Goal: Task Accomplishment & Management: Complete application form

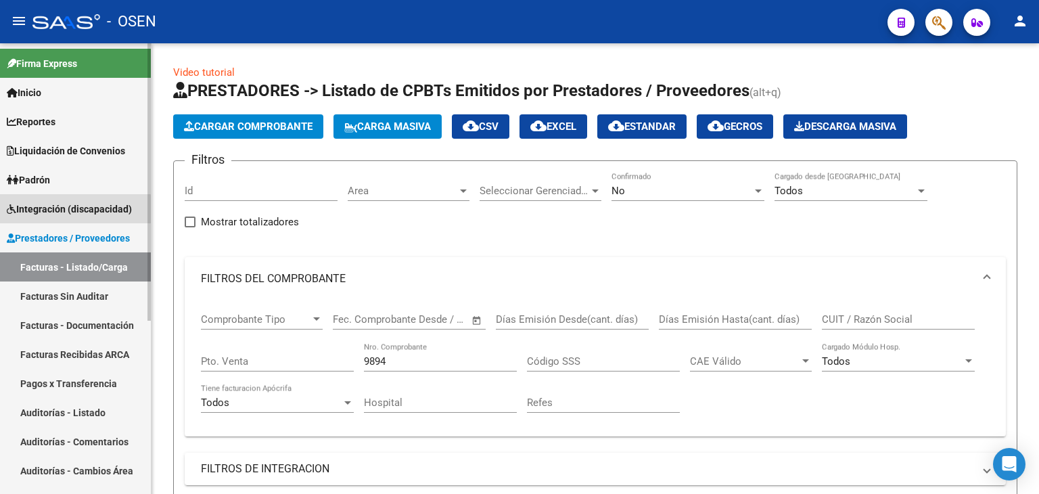
click at [72, 216] on span "Integración (discapacidad)" at bounding box center [69, 209] width 125 height 15
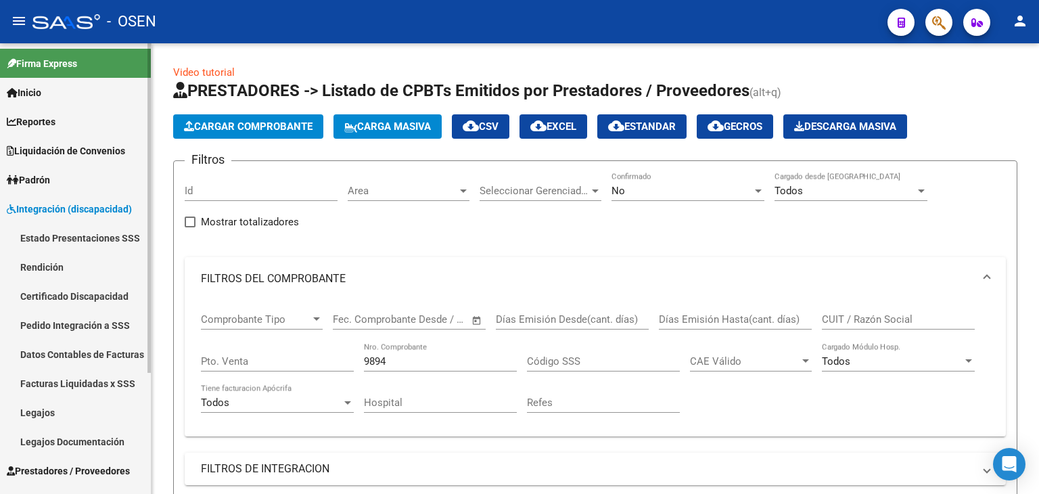
click at [52, 418] on link "Legajos" at bounding box center [75, 412] width 151 height 29
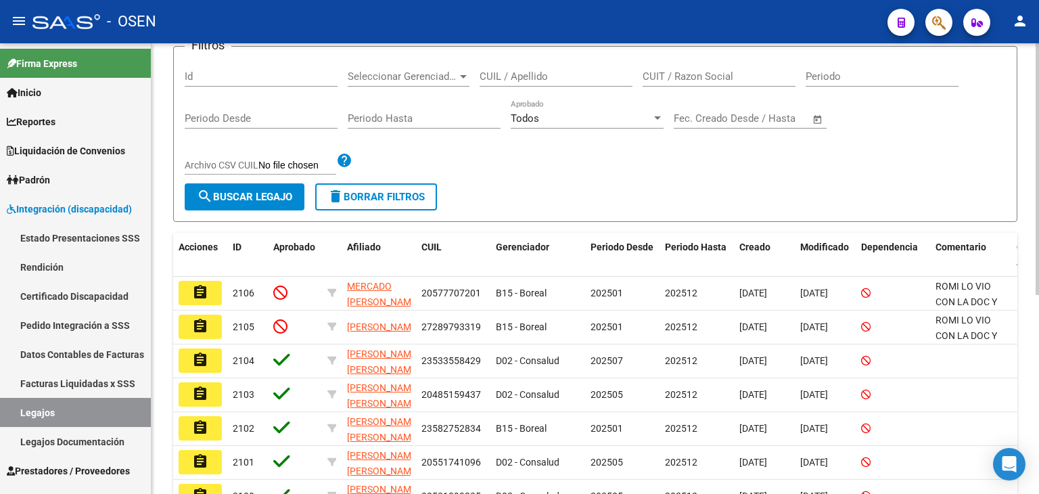
scroll to position [203, 0]
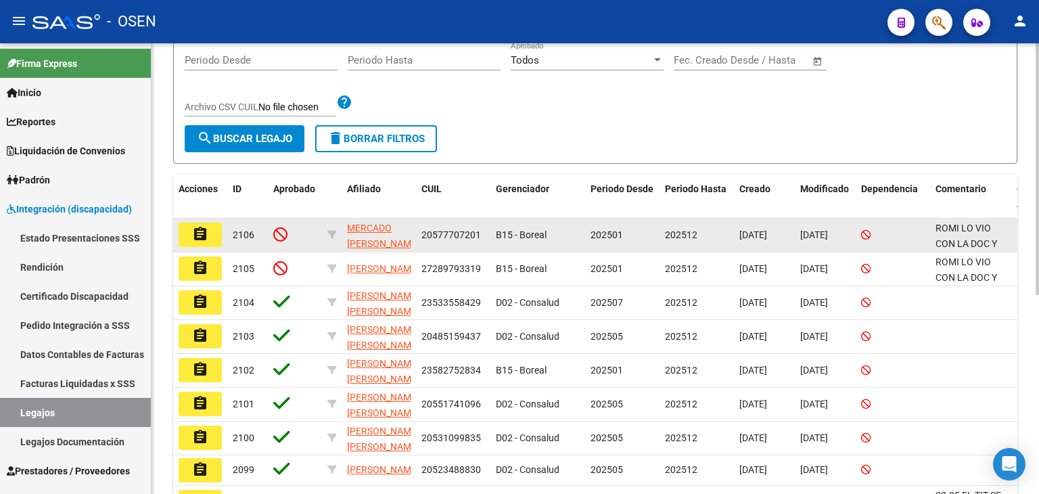
click at [205, 231] on mat-icon "assignment" at bounding box center [200, 234] width 16 height 16
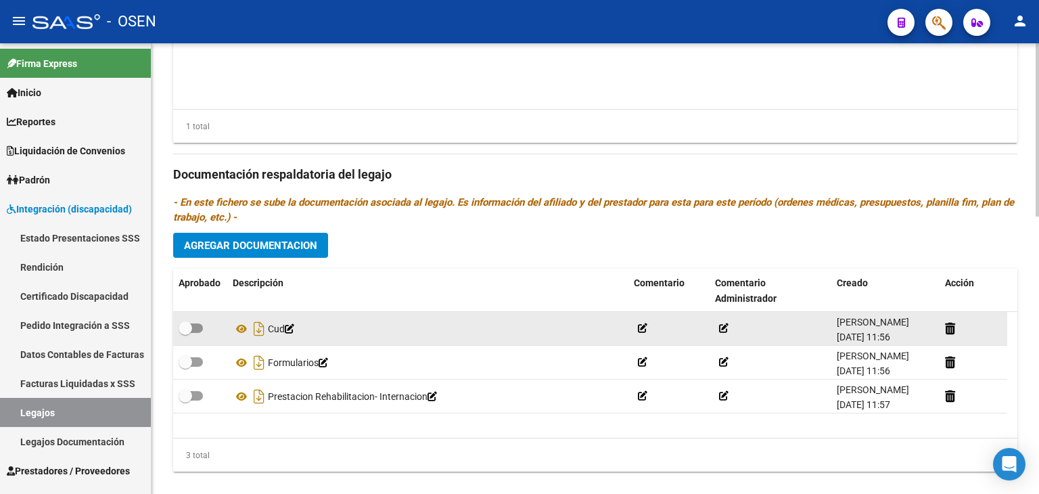
scroll to position [723, 0]
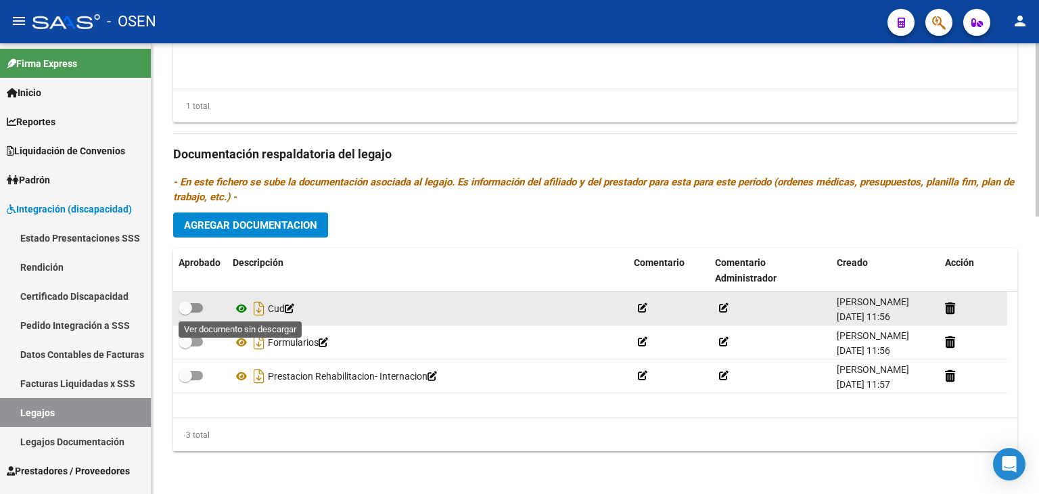
click at [241, 309] on icon at bounding box center [242, 308] width 18 height 16
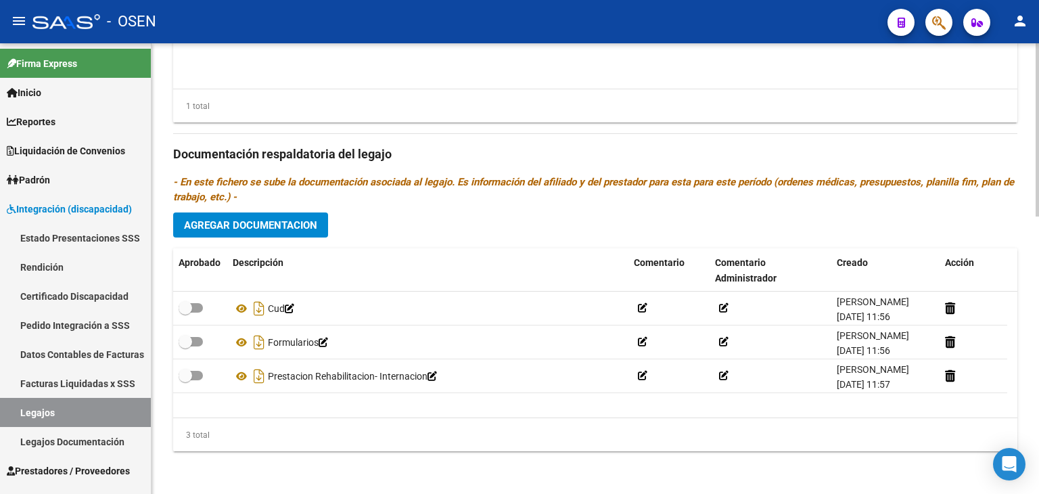
scroll to position [452, 0]
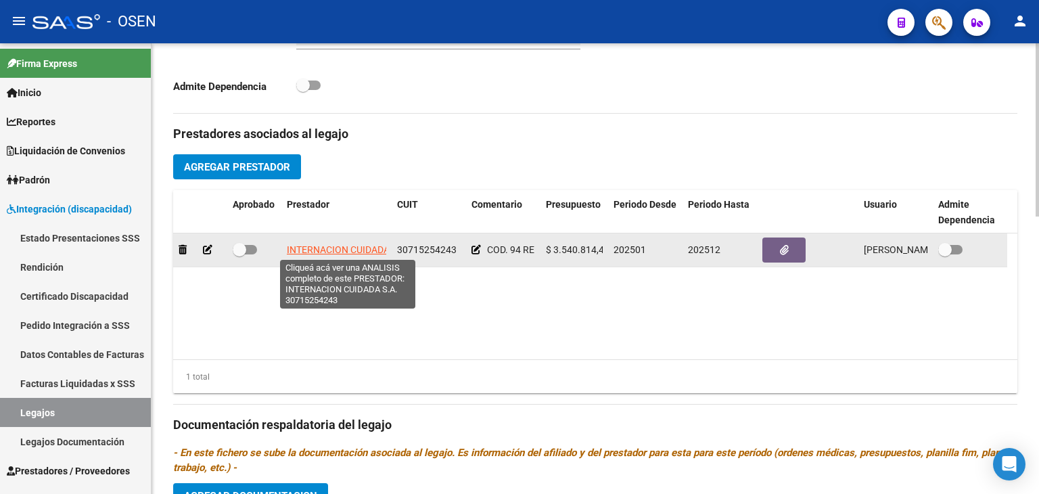
click at [355, 248] on span "INTERNACION CUIDADA S.A." at bounding box center [348, 249] width 122 height 11
type textarea "30715254243"
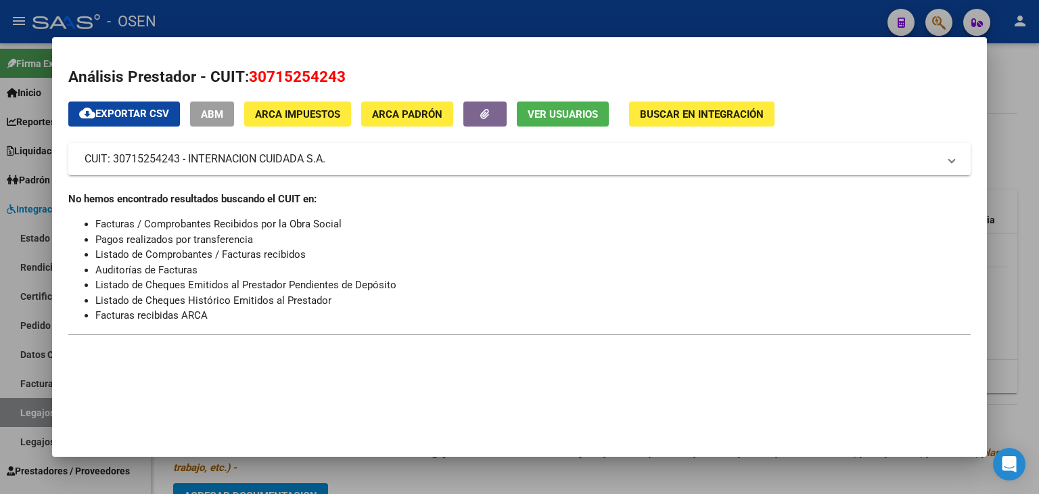
drag, startPoint x: 250, startPoint y: 80, endPoint x: 352, endPoint y: 79, distance: 102.2
click at [352, 79] on h2 "Análisis Prestador - CUIT: 30715254243" at bounding box center [519, 77] width 903 height 23
copy span "30715254243"
click at [413, 49] on mat-dialog-container "Análisis Prestador - CUIT: 30715254243 cloud_download Exportar CSV ABM ARCA Imp…" at bounding box center [519, 247] width 935 height 420
click at [392, 8] on div at bounding box center [519, 247] width 1039 height 494
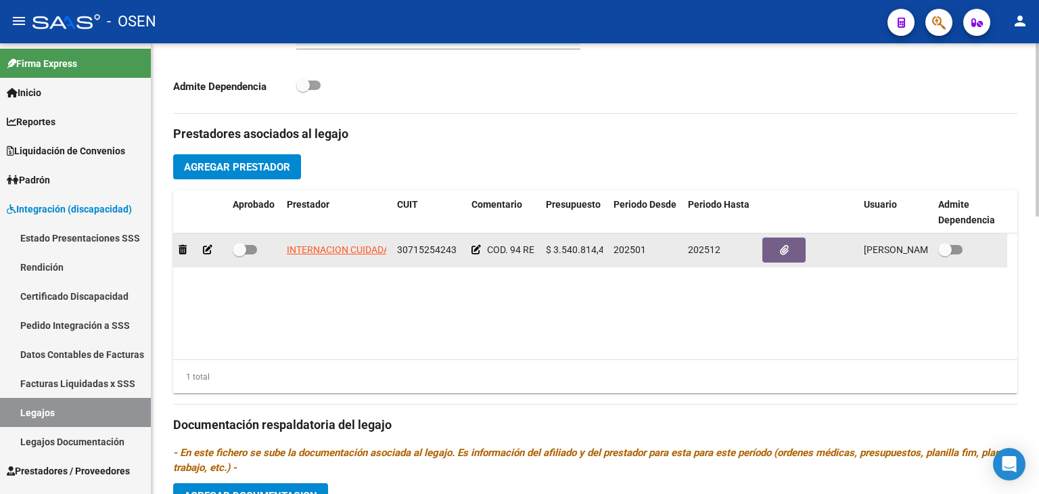
drag, startPoint x: 455, startPoint y: 250, endPoint x: 389, endPoint y: 252, distance: 65.7
click at [389, 252] on div "INTERNACION CUIDADA S.A. 30715254243 COD. 94 REHABILITACION- INTERNACION $ 3.54…" at bounding box center [590, 250] width 834 height 34
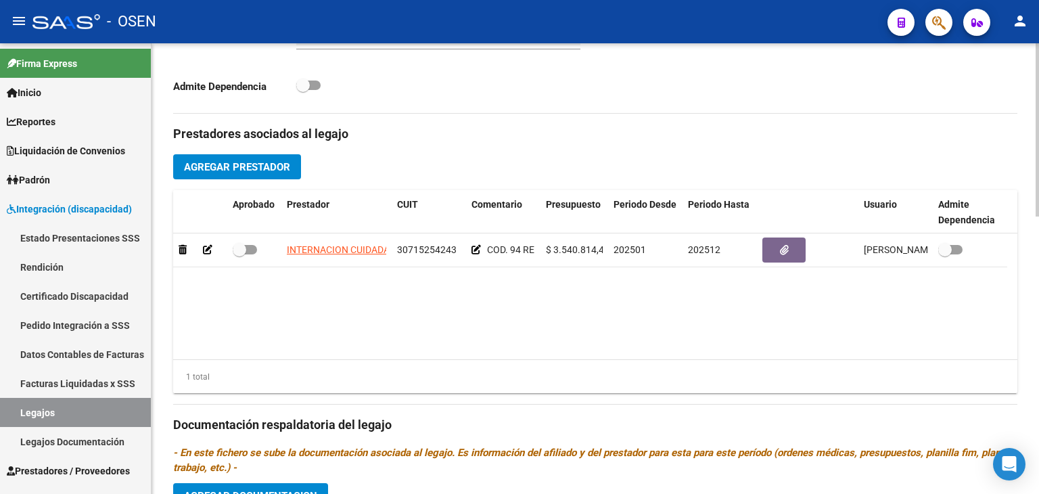
copy div "S.A. 30715254243"
click at [470, 319] on datatable-body "INTERNACION CUIDADA S.A. 30715254243 COD. 94 REHABILITACION- INTERNACION $ 3.54…" at bounding box center [595, 296] width 845 height 126
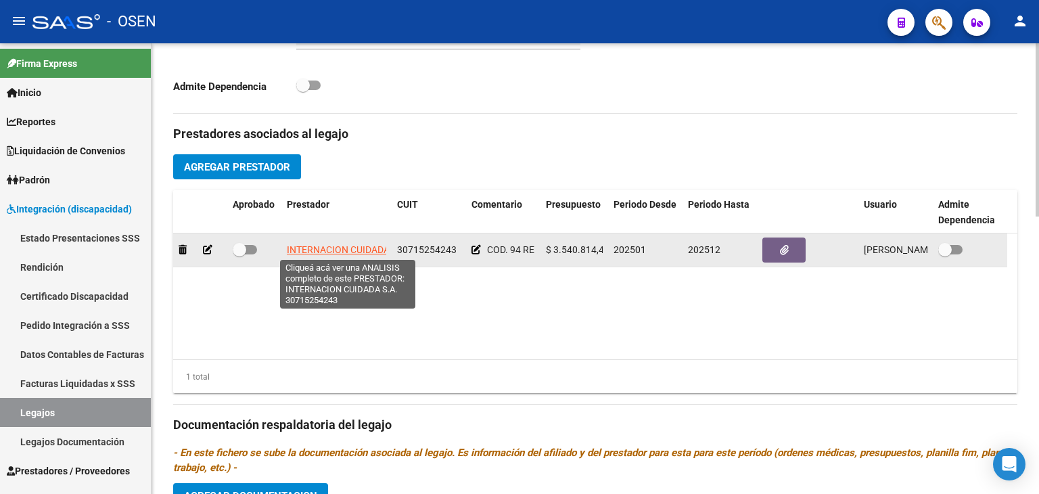
click at [337, 250] on span "INTERNACION CUIDADA S.A." at bounding box center [348, 249] width 122 height 11
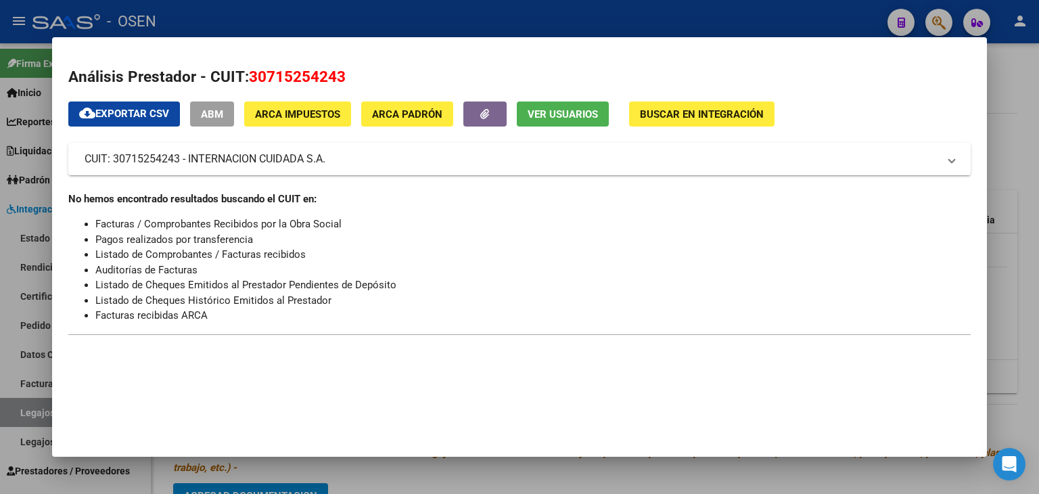
drag, startPoint x: 114, startPoint y: 158, endPoint x: 181, endPoint y: 163, distance: 67.2
click at [181, 163] on mat-panel-title "CUIT: 30715254243 - INTERNACION CUIDADA S.A." at bounding box center [512, 159] width 854 height 16
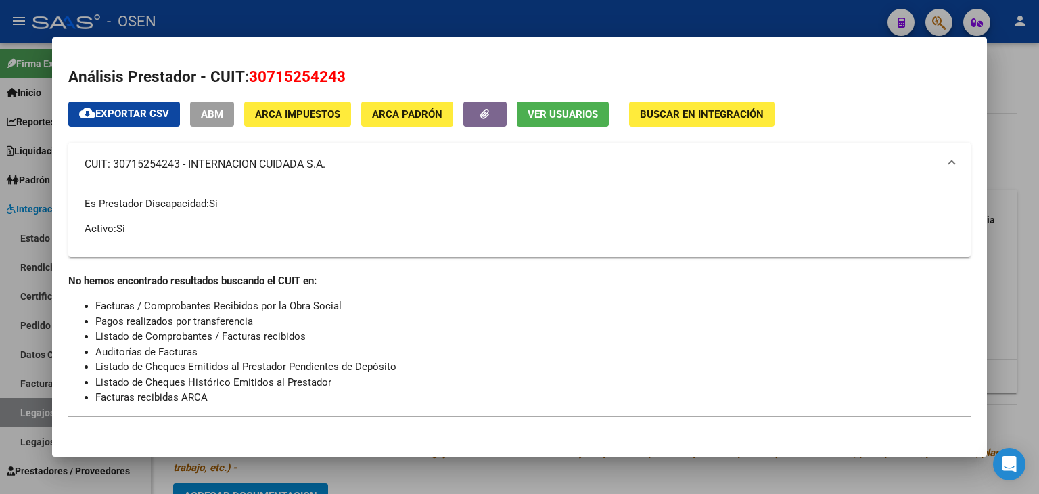
copy mat-panel-title "30715254243"
click at [346, 9] on div at bounding box center [519, 247] width 1039 height 494
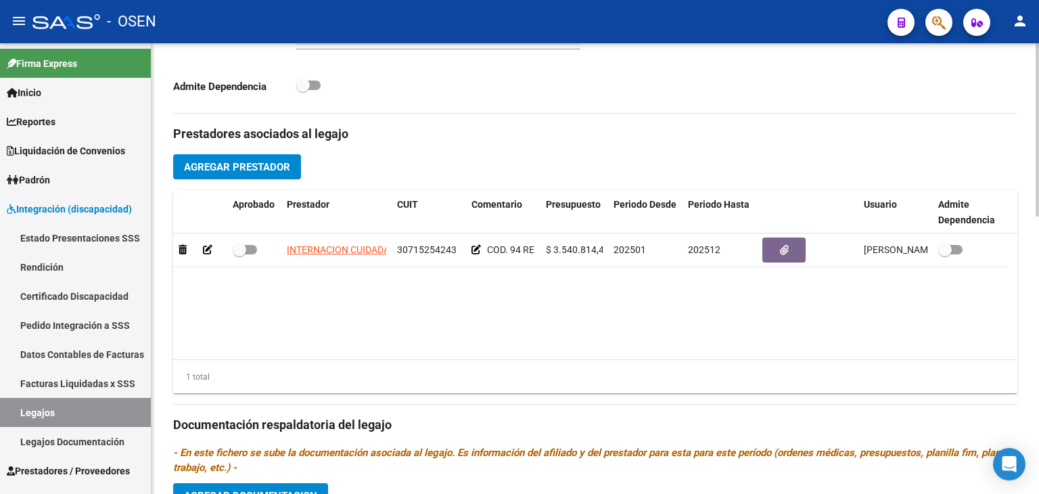
scroll to position [723, 0]
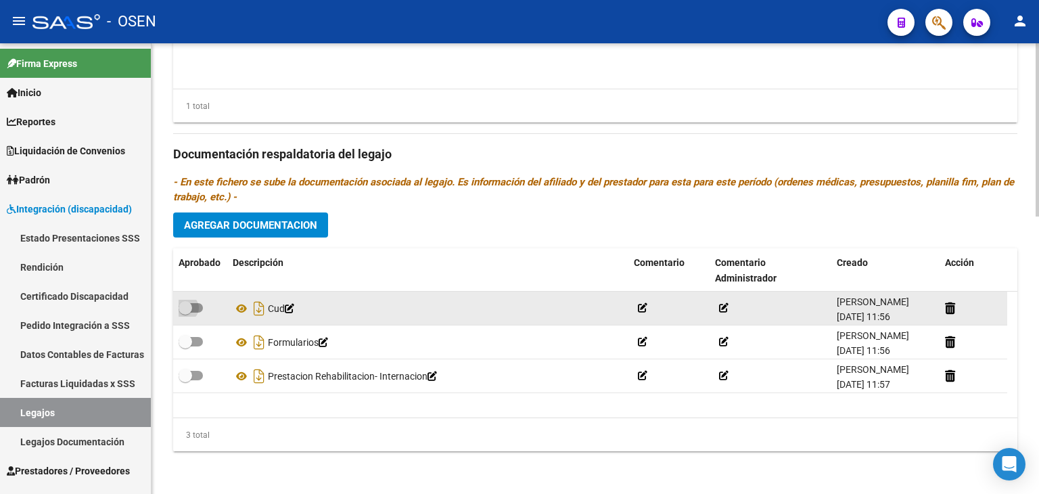
click at [198, 311] on span at bounding box center [191, 307] width 24 height 9
click at [185, 313] on input "checkbox" at bounding box center [185, 313] width 1 height 1
checkbox input "true"
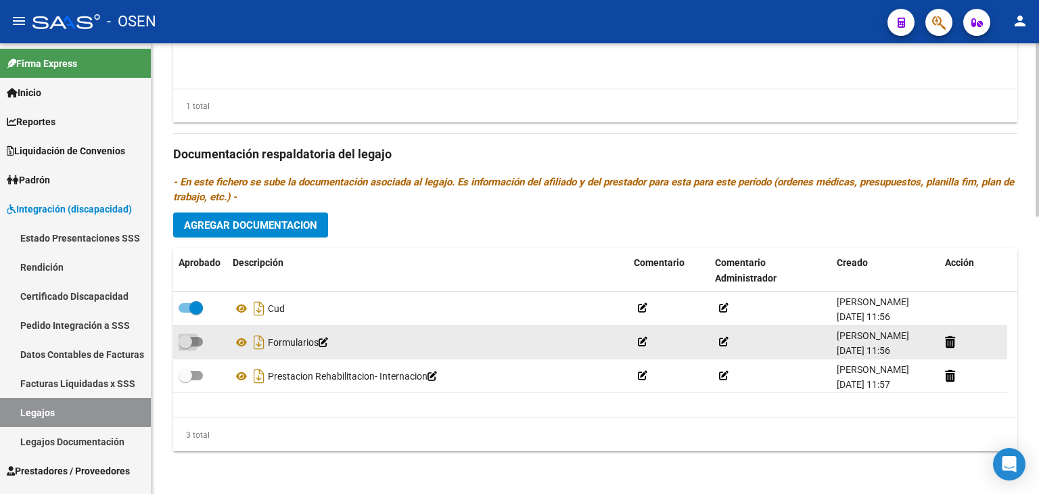
click at [200, 342] on span at bounding box center [191, 341] width 24 height 9
click at [185, 346] on input "checkbox" at bounding box center [185, 346] width 1 height 1
checkbox input "true"
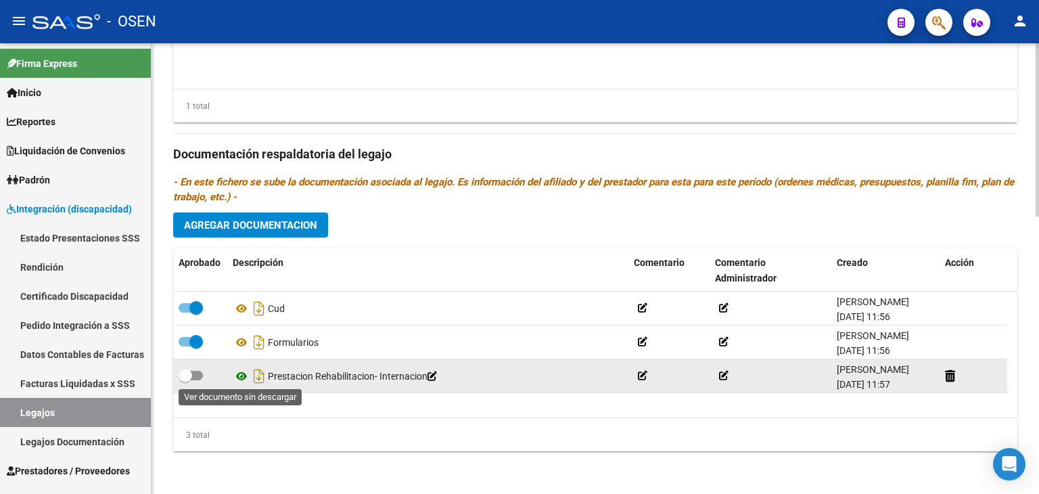
click at [243, 372] on icon at bounding box center [242, 376] width 18 height 16
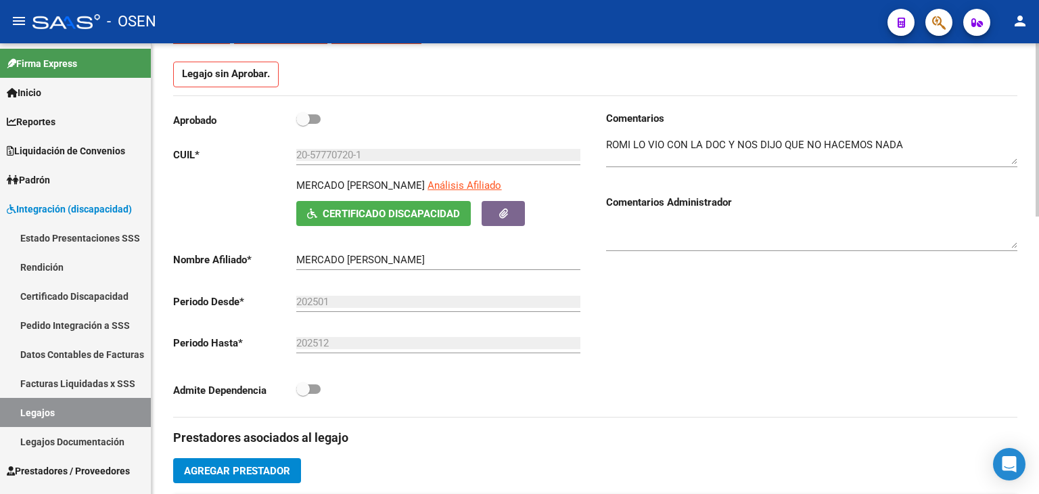
scroll to position [114, 0]
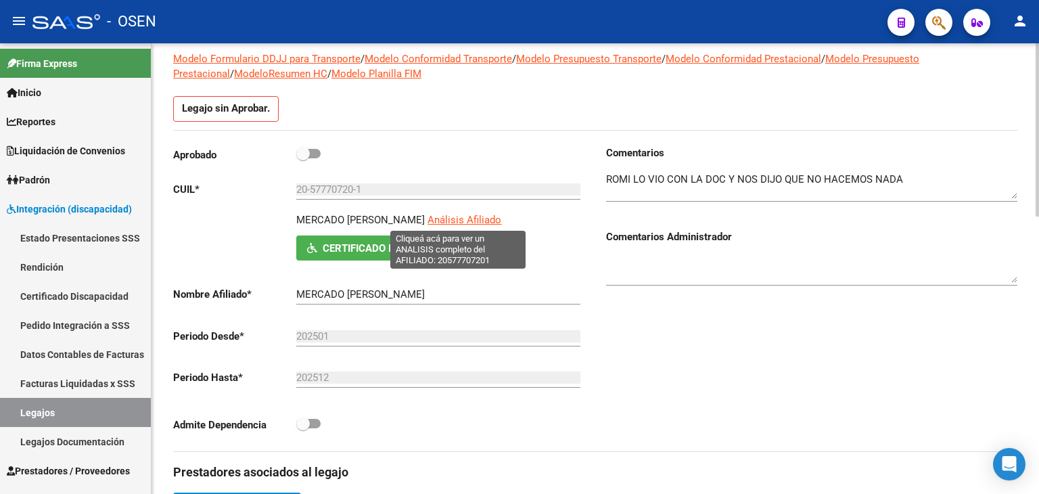
click at [442, 217] on span "Análisis Afiliado" at bounding box center [465, 220] width 74 height 12
type textarea "20577707201"
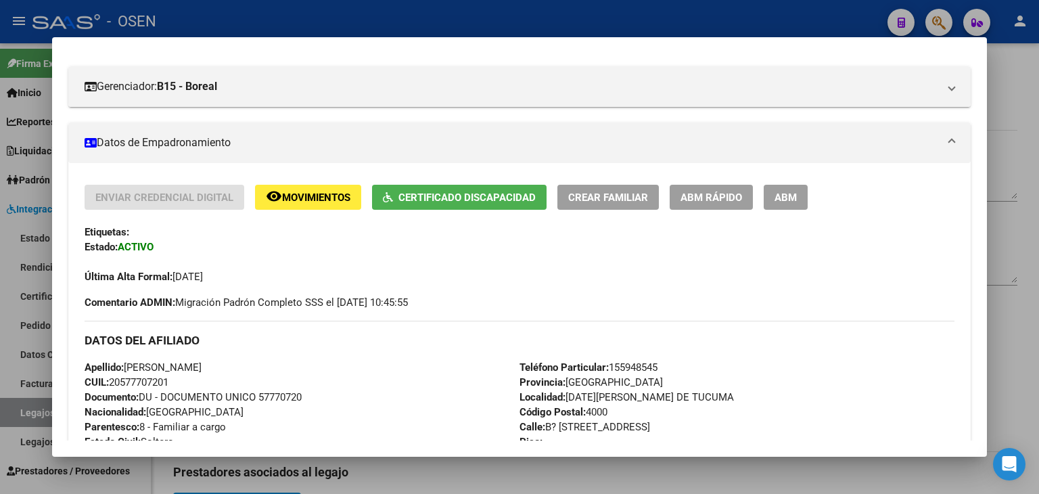
scroll to position [505, 0]
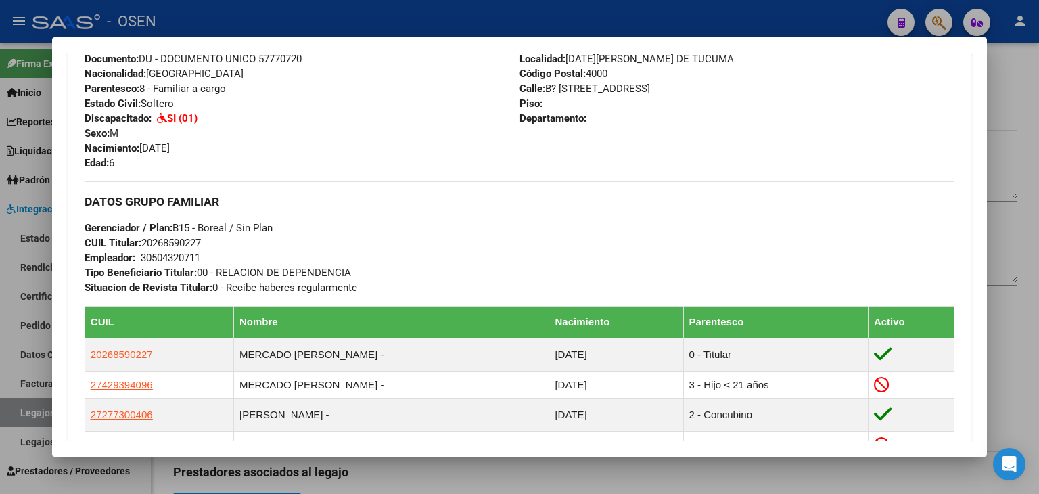
click at [279, 24] on div at bounding box center [519, 247] width 1039 height 494
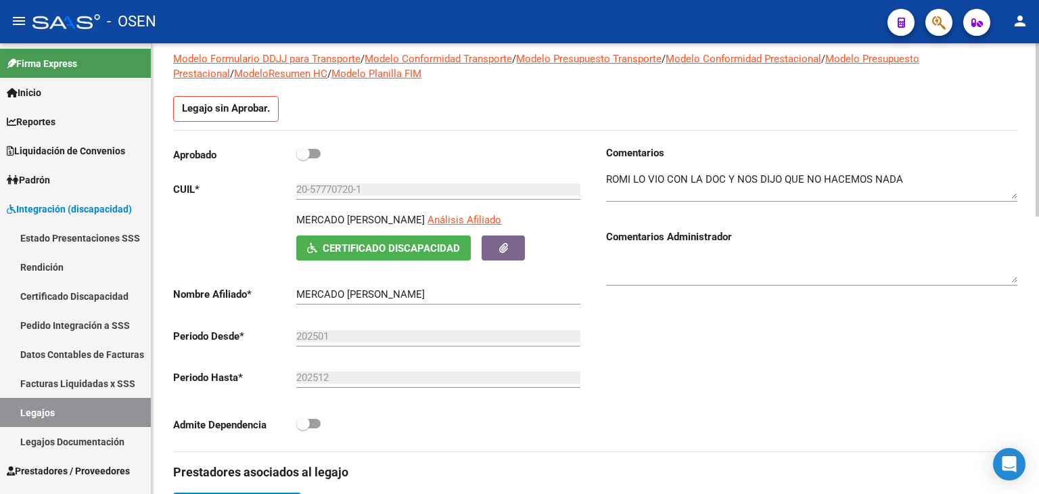
click at [315, 423] on span at bounding box center [308, 423] width 24 height 9
click at [303, 428] on input "checkbox" at bounding box center [302, 428] width 1 height 1
checkbox input "true"
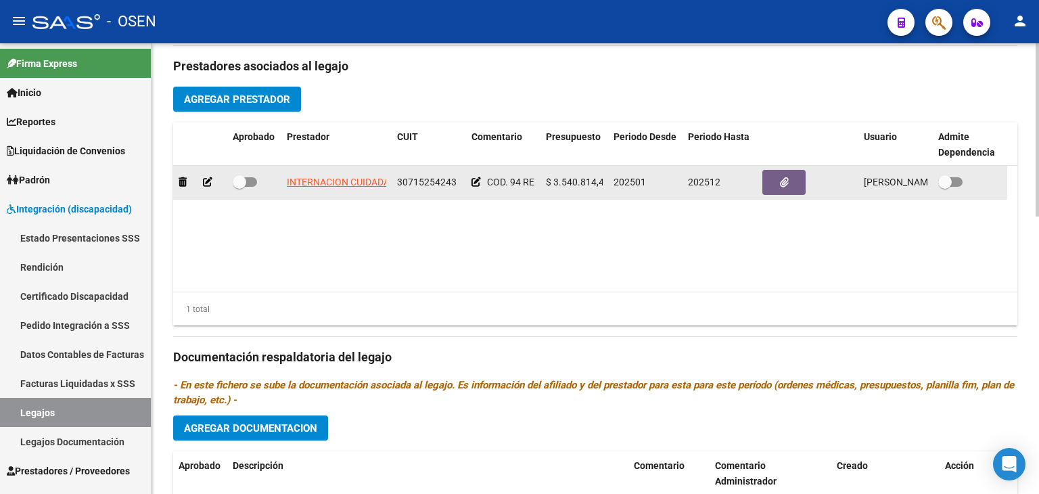
scroll to position [723, 0]
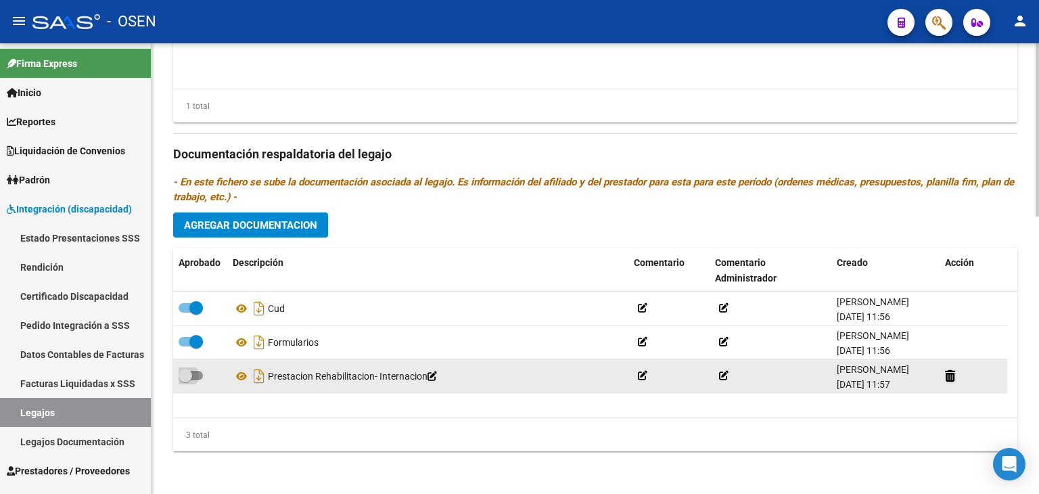
click at [189, 379] on span at bounding box center [186, 376] width 14 height 14
click at [185, 380] on input "checkbox" at bounding box center [185, 380] width 1 height 1
checkbox input "true"
